Goal: Contribute content: Add original content to the website for others to see

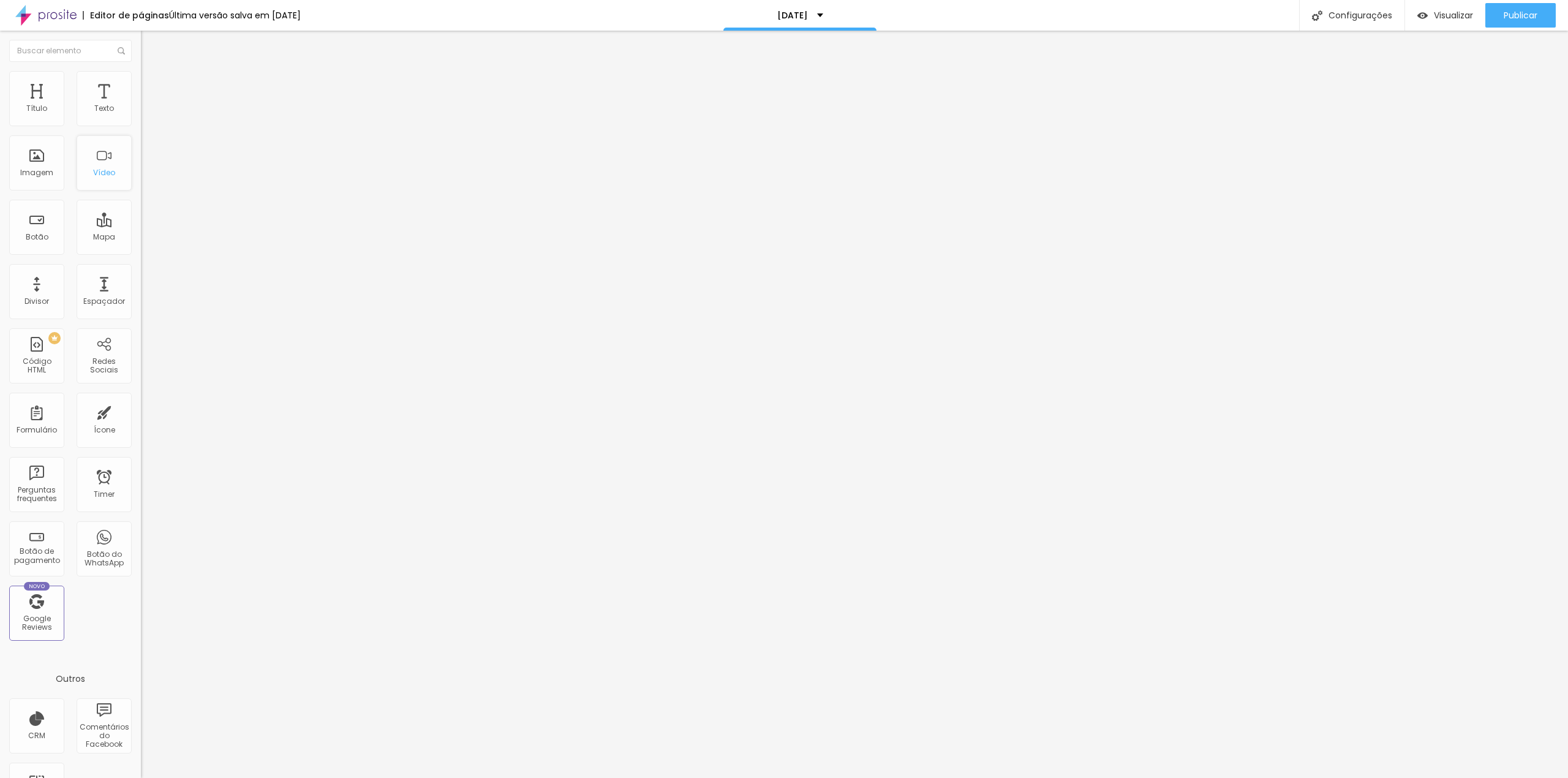
click at [102, 162] on div "Vídeo" at bounding box center [104, 163] width 55 height 55
click at [141, 115] on input "text" at bounding box center [214, 108] width 147 height 12
paste input "[URL][DOMAIN_NAME]"
type input "[URL][DOMAIN_NAME]"
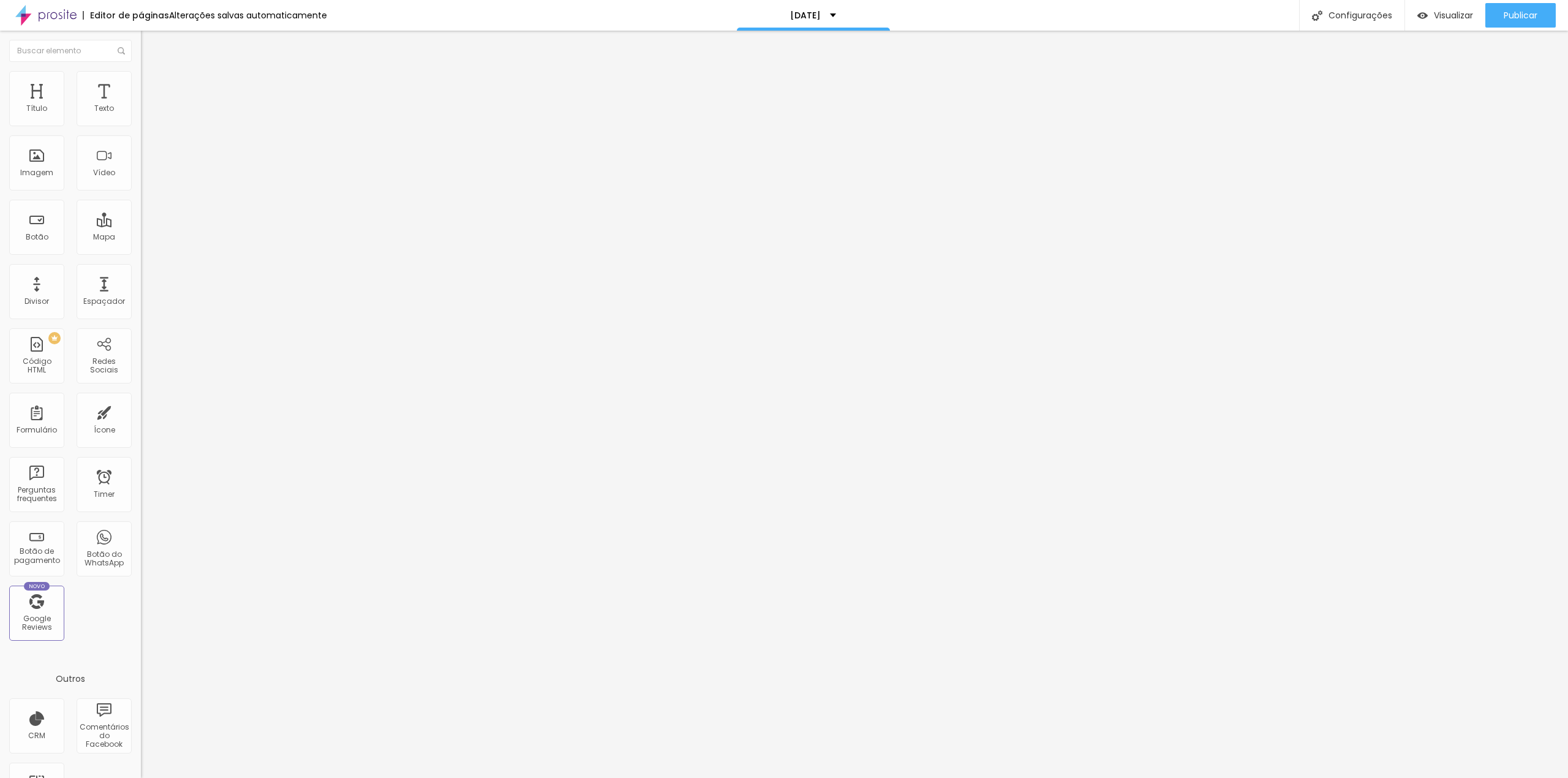
scroll to position [0, 0]
click at [141, 183] on span "4:3 Standard" at bounding box center [165, 178] width 50 height 11
click at [141, 223] on div "Vertical 2 9:16" at bounding box center [211, 219] width 141 height 7
click at [141, 231] on div at bounding box center [211, 231] width 141 height 0
click at [1527, 16] on span "Publicar" at bounding box center [1521, 16] width 34 height 10
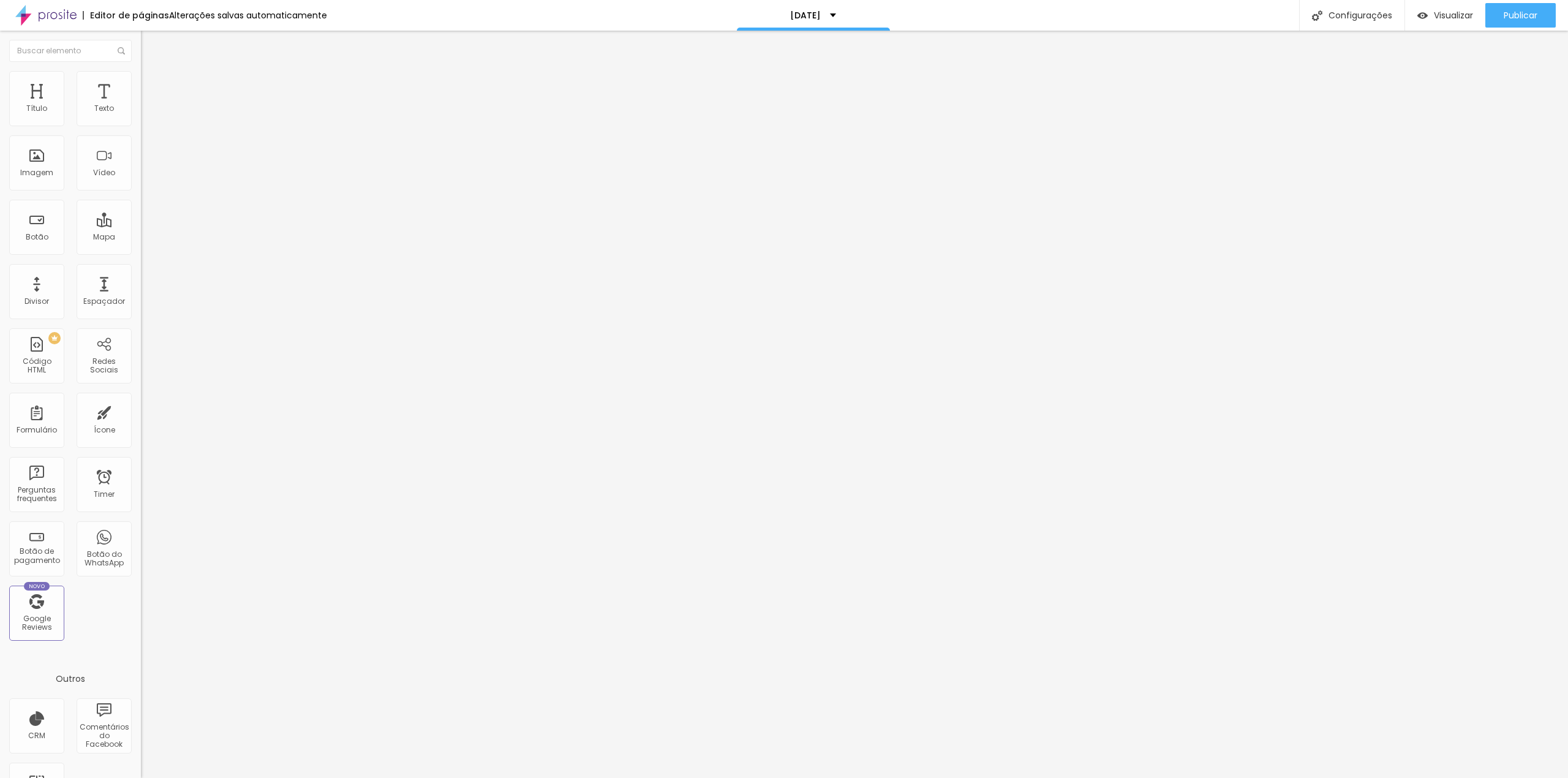
click at [141, 83] on li "Avançado" at bounding box center [211, 89] width 141 height 12
click at [141, 79] on li "Estilo" at bounding box center [211, 76] width 141 height 12
click at [141, 71] on li "Conteúdo" at bounding box center [211, 64] width 141 height 12
click at [1454, 11] on span "Visualizar" at bounding box center [1453, 16] width 39 height 10
click at [141, 115] on input "[URL][DOMAIN_NAME]" at bounding box center [214, 108] width 147 height 12
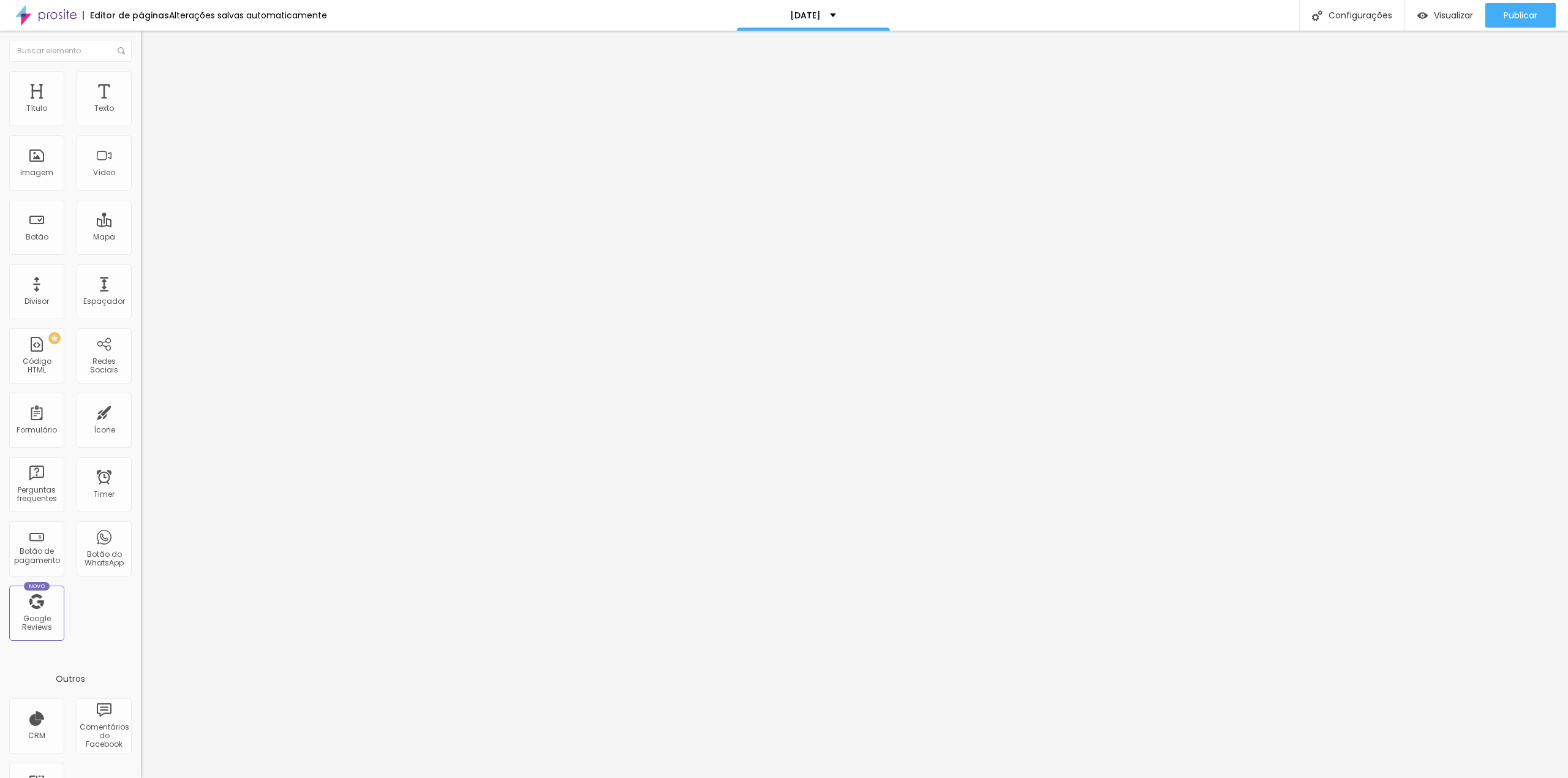
click at [141, 115] on input "[URL][DOMAIN_NAME]" at bounding box center [214, 108] width 147 height 12
drag, startPoint x: 102, startPoint y: 134, endPoint x: 140, endPoint y: 135, distance: 38.0
click at [141, 135] on div "URL do vídeo [URL][DOMAIN_NAME] Alinhamento Proporção 9:16 Vertical 2 Ultrawide…" at bounding box center [211, 166] width 141 height 142
click at [141, 115] on input "[URL][DOMAIN_NAME]" at bounding box center [214, 108] width 147 height 12
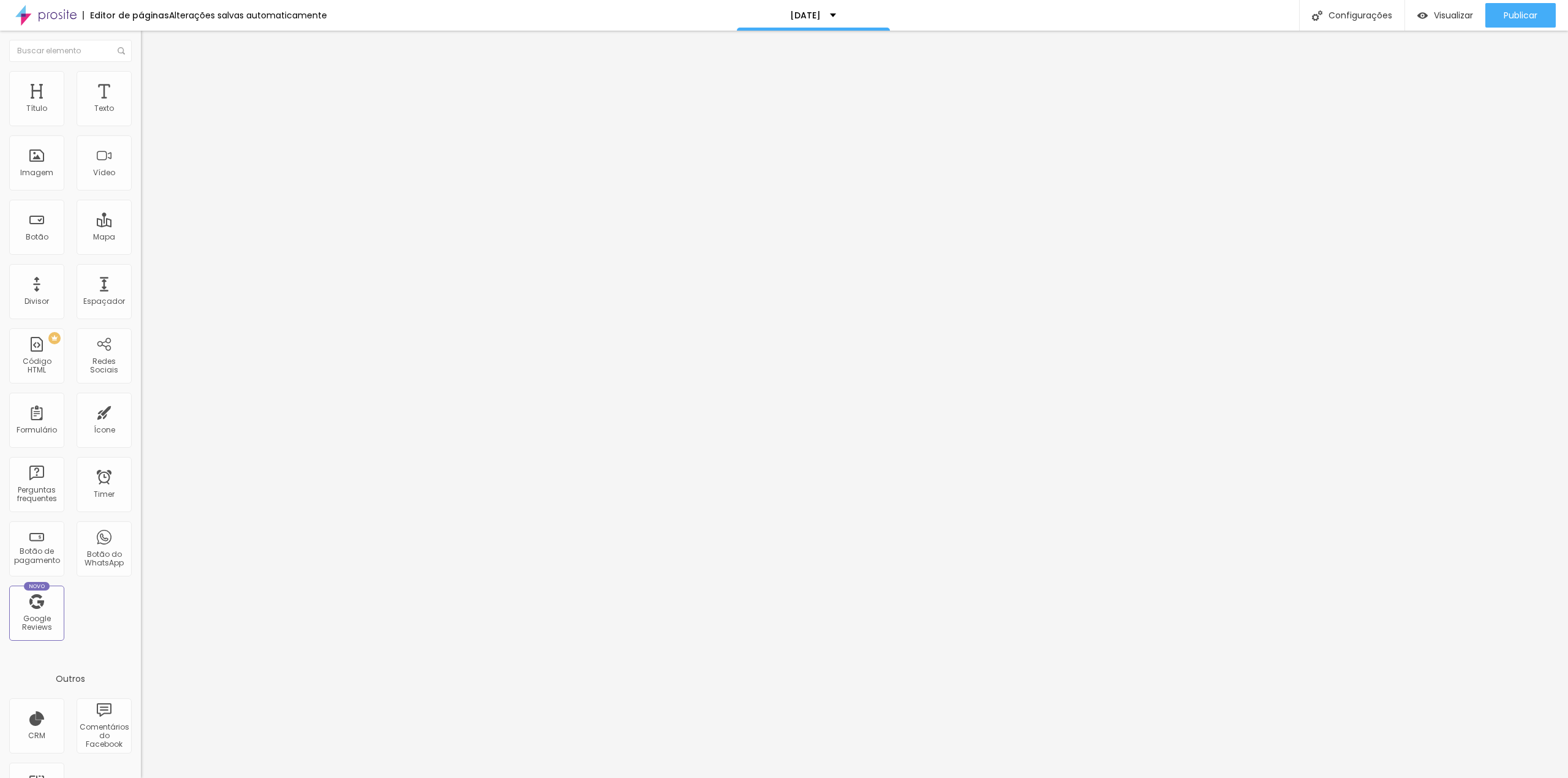
scroll to position [0, 0]
drag, startPoint x: 125, startPoint y: 139, endPoint x: 0, endPoint y: 147, distance: 125.3
click at [141, 147] on div "URL do vídeo [URL][DOMAIN_NAME] Alinhamento Proporção 9:16 Vertical 2 Ultrawide…" at bounding box center [211, 166] width 141 height 142
click at [141, 154] on div "Alinhamento" at bounding box center [211, 149] width 141 height 37
click at [141, 115] on input "[URL][DOMAIN_NAME]" at bounding box center [214, 108] width 147 height 12
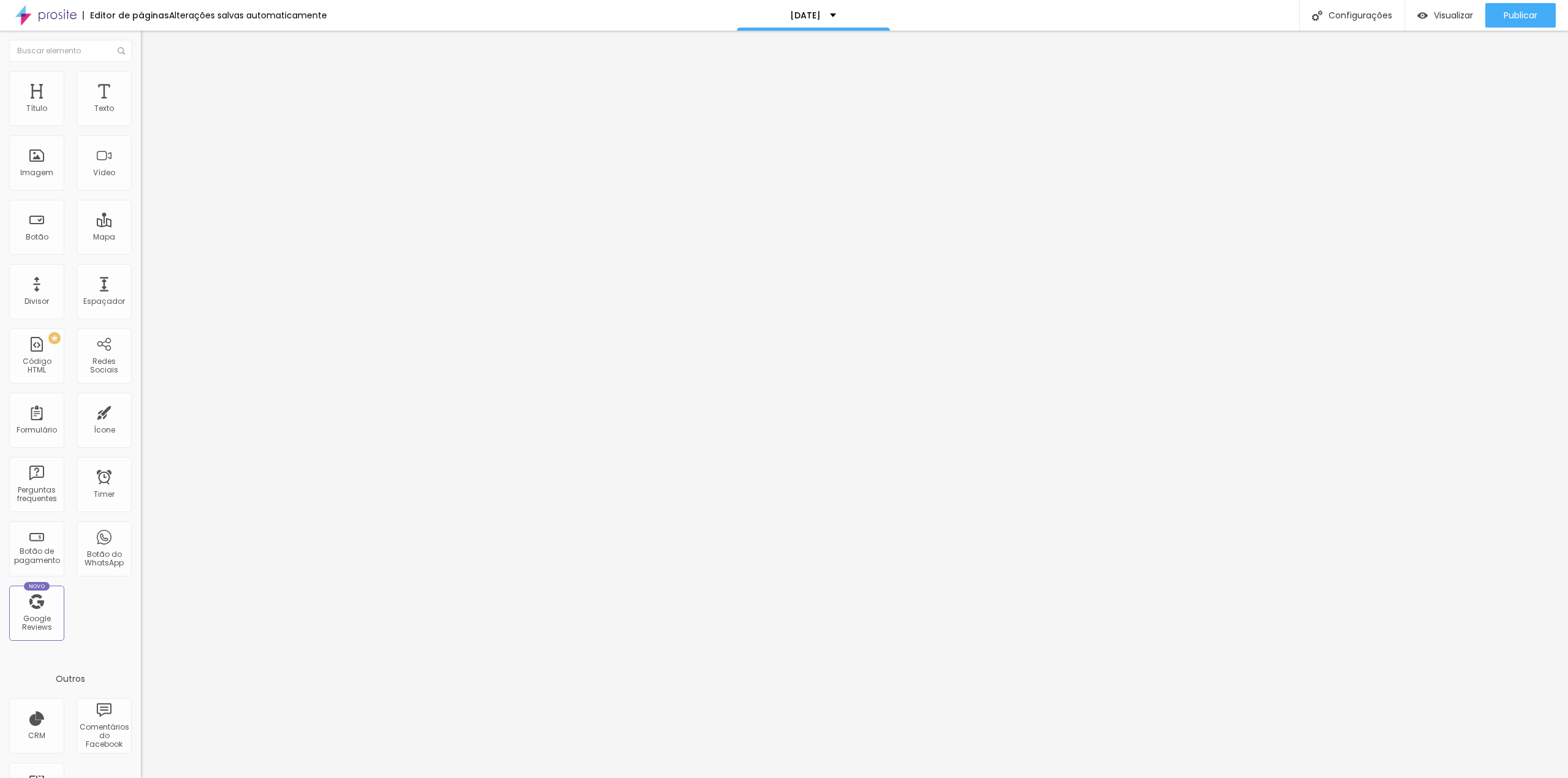
scroll to position [0, 313]
paste input "<blockquote class="instagram-media" data-instgrm-captioned data-instgrm-permali…"
type input "<blockquote class="instagram-media" data-instgrm-captioned data-instgrm-permali…"
click at [1518, 18] on span "Publicar" at bounding box center [1521, 16] width 34 height 10
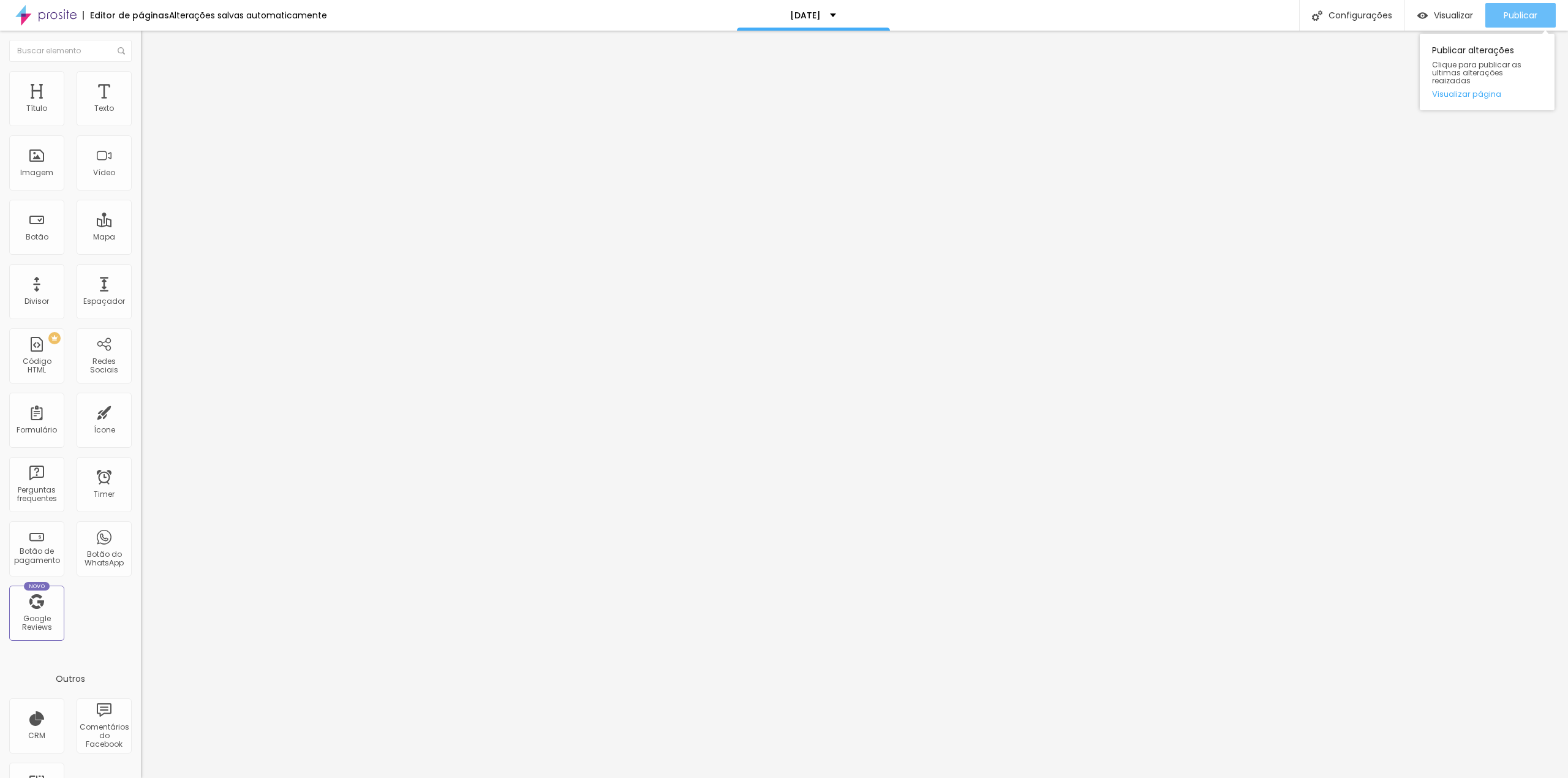
scroll to position [0, 0]
click at [57, 356] on div "PREMIUM Código HTML" at bounding box center [37, 356] width 55 height 55
click at [141, 117] on div "Insira seu código aqui" at bounding box center [189, 112] width 96 height 11
click at [141, 124] on div at bounding box center [211, 119] width 141 height 10
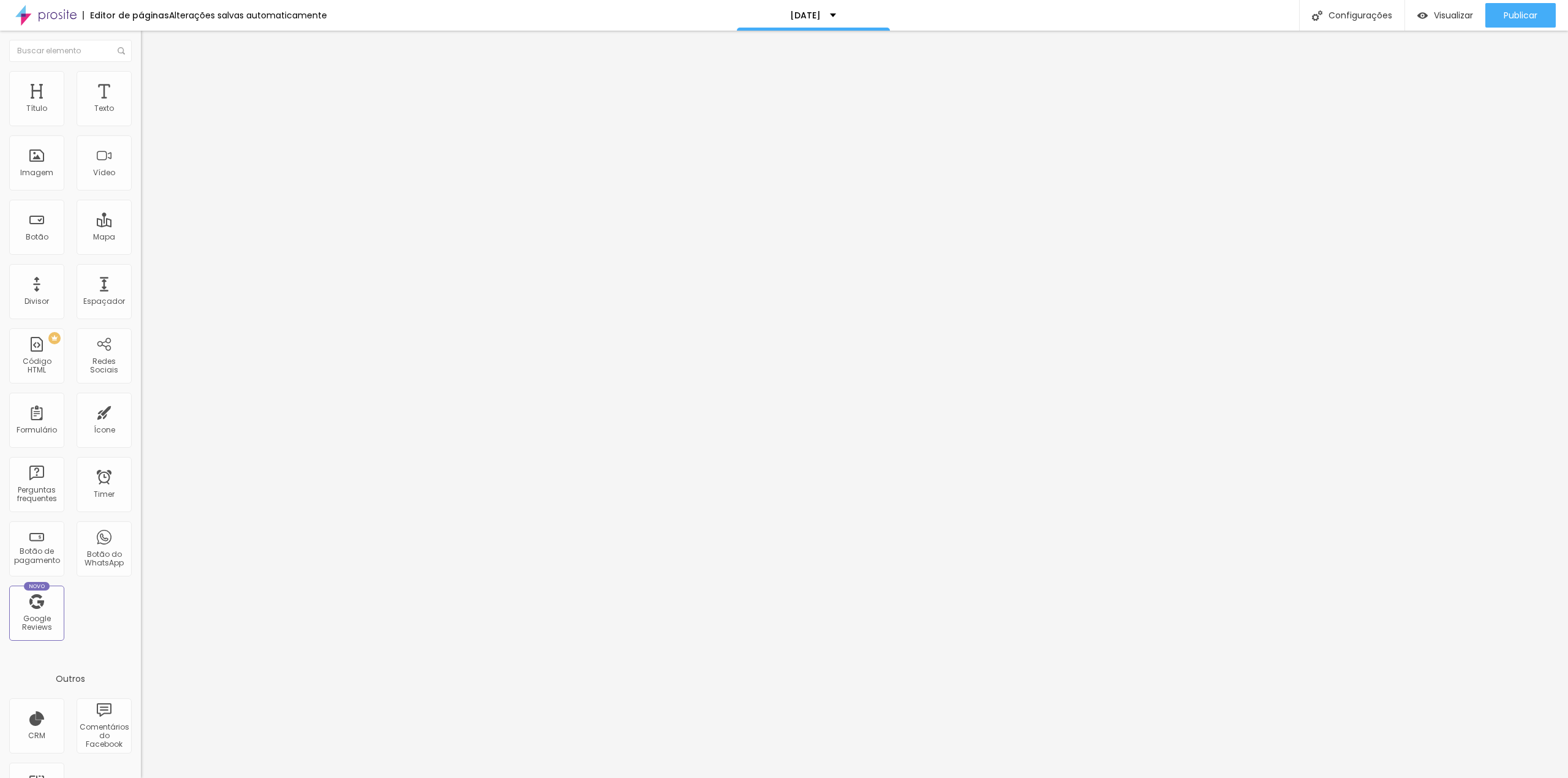
click at [141, 132] on img at bounding box center [145, 128] width 8 height 8
click at [152, 84] on span "Avançado" at bounding box center [172, 79] width 40 height 11
click at [1517, 16] on span "Publicar" at bounding box center [1521, 16] width 34 height 10
click at [1509, 12] on span "Publicar" at bounding box center [1521, 16] width 34 height 10
click at [48, 18] on img at bounding box center [46, 15] width 62 height 30
